Goal: Navigation & Orientation: Find specific page/section

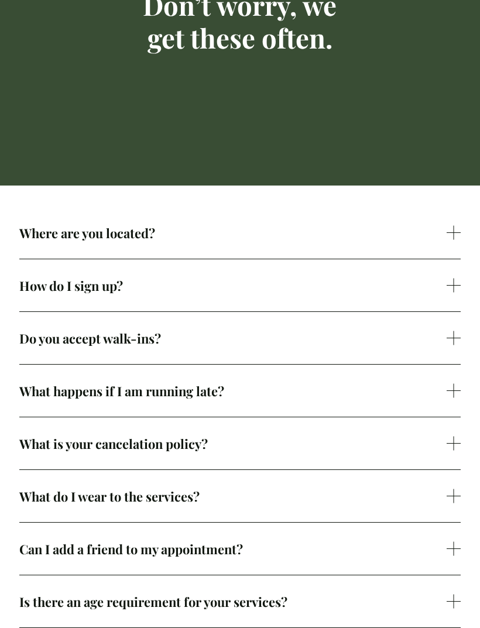
scroll to position [201, 0]
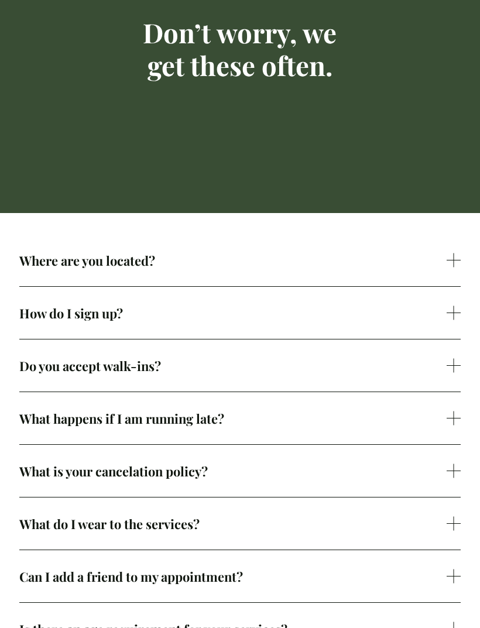
click at [49, 269] on span "Where are you located?" at bounding box center [233, 260] width 428 height 17
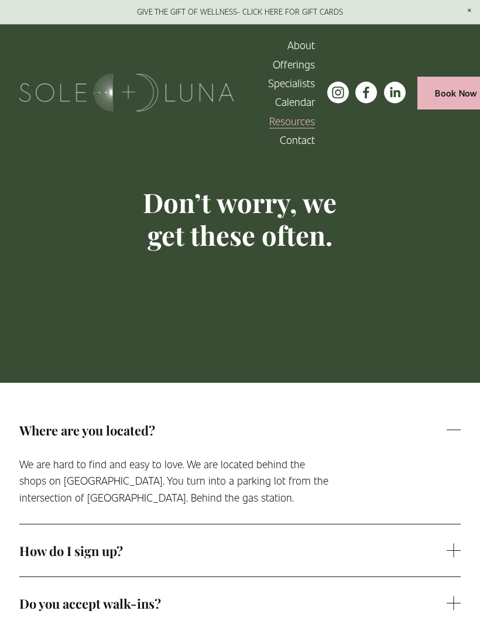
scroll to position [0, 0]
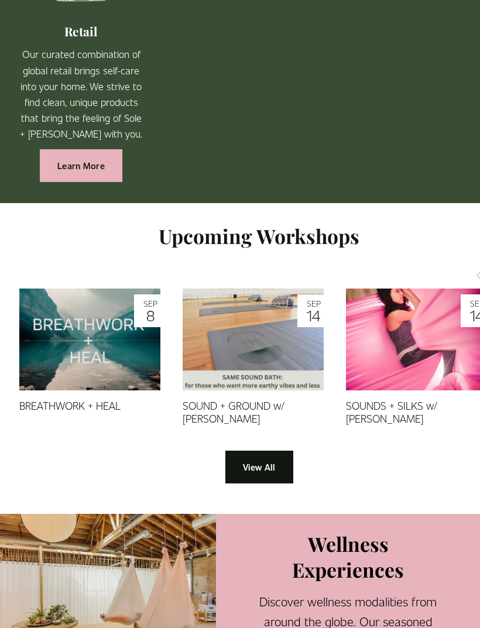
scroll to position [1181, 0]
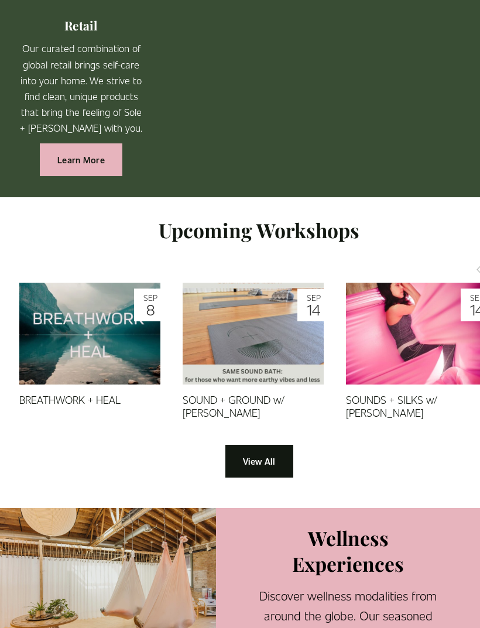
click at [384, 342] on img at bounding box center [416, 329] width 141 height 211
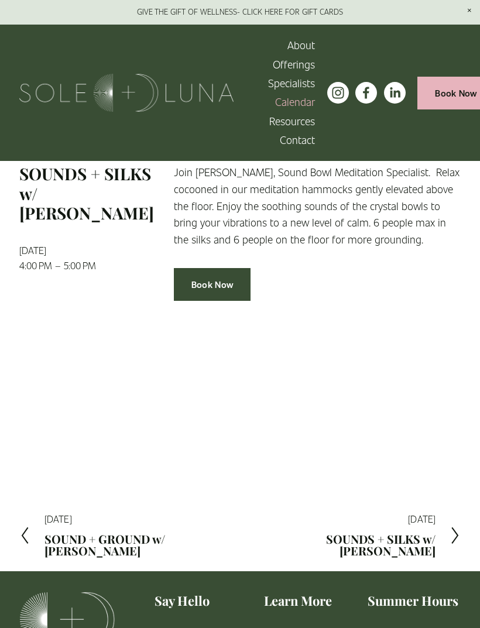
click at [50, 126] on link "Back to All Events" at bounding box center [65, 125] width 93 height 17
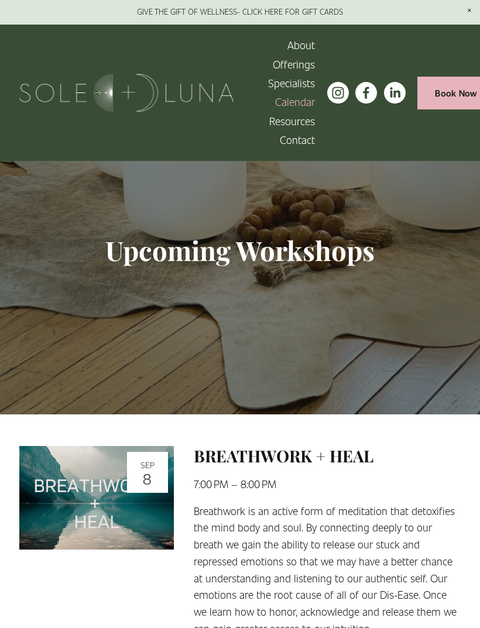
click at [98, 13] on link at bounding box center [240, 12] width 480 height 25
